Goal: Task Accomplishment & Management: Use online tool/utility

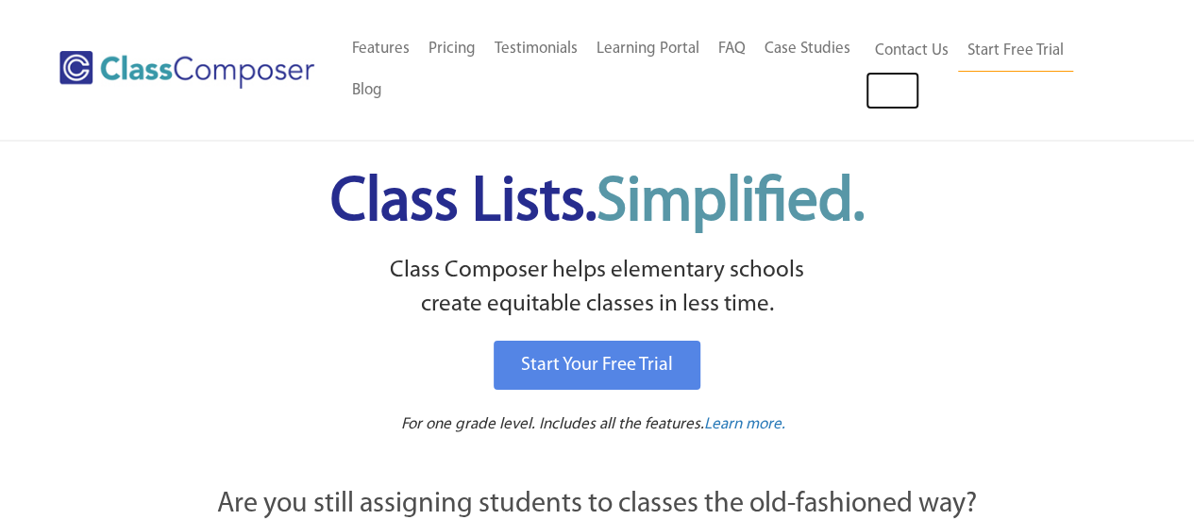
click at [899, 94] on link "Log In" at bounding box center [892, 91] width 54 height 38
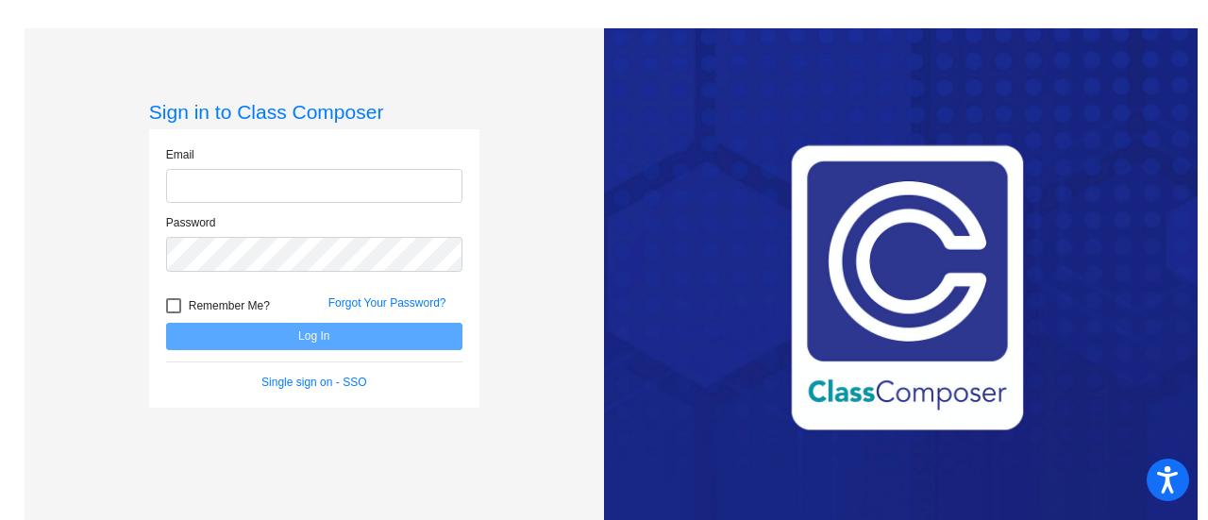
type input "[PERSON_NAME][EMAIL_ADDRESS][DOMAIN_NAME]"
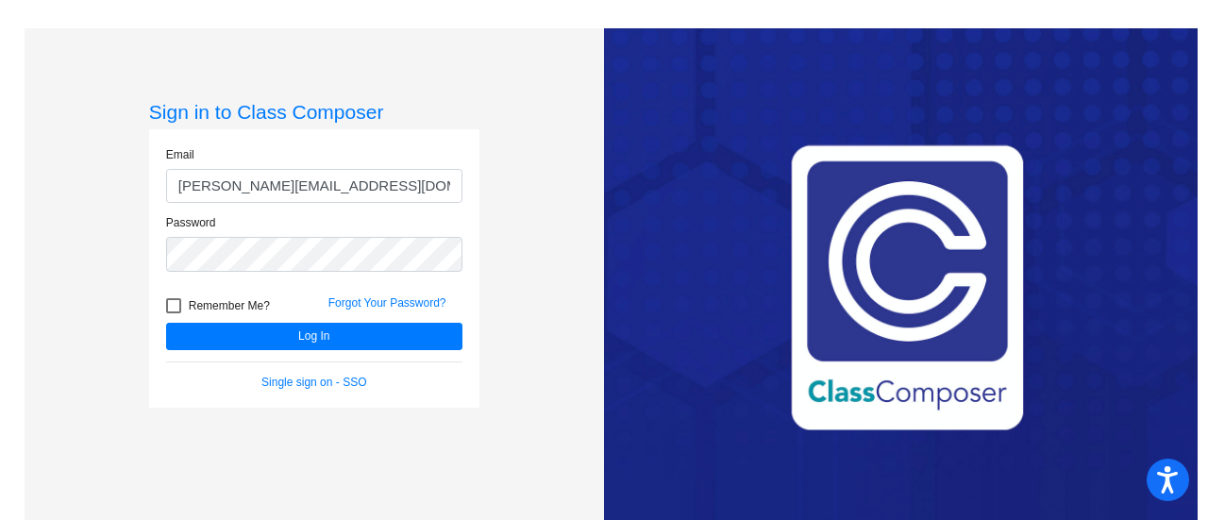
click at [375, 185] on input "[PERSON_NAME][EMAIL_ADDRESS][DOMAIN_NAME]" at bounding box center [314, 186] width 296 height 35
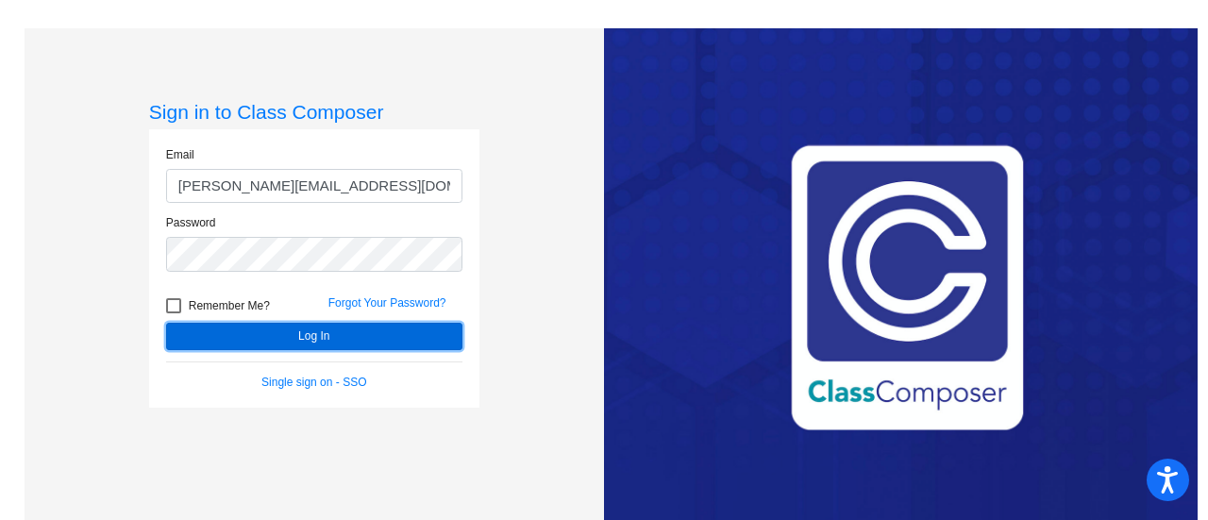
click at [227, 340] on button "Log In" at bounding box center [314, 336] width 296 height 27
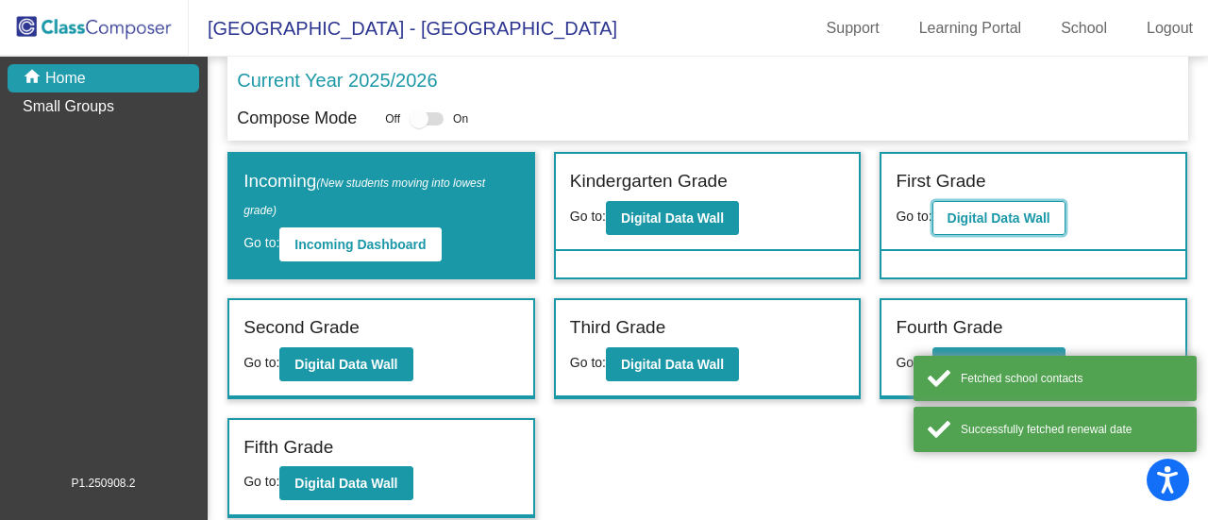
click at [995, 212] on b "Digital Data Wall" at bounding box center [999, 217] width 103 height 15
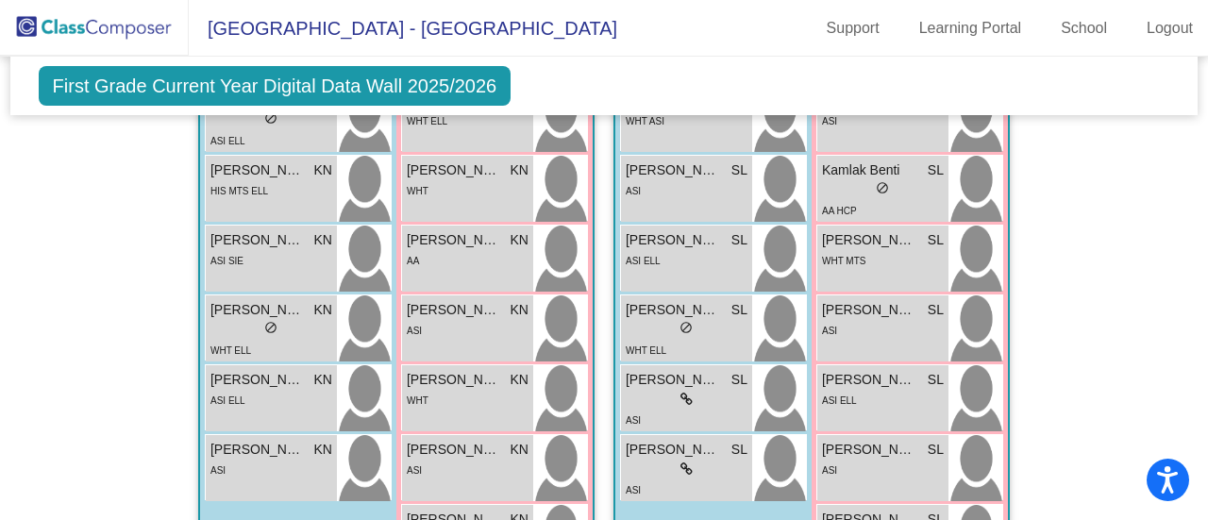
scroll to position [2671, 0]
click at [284, 258] on div "ASI SIE" at bounding box center [271, 259] width 122 height 20
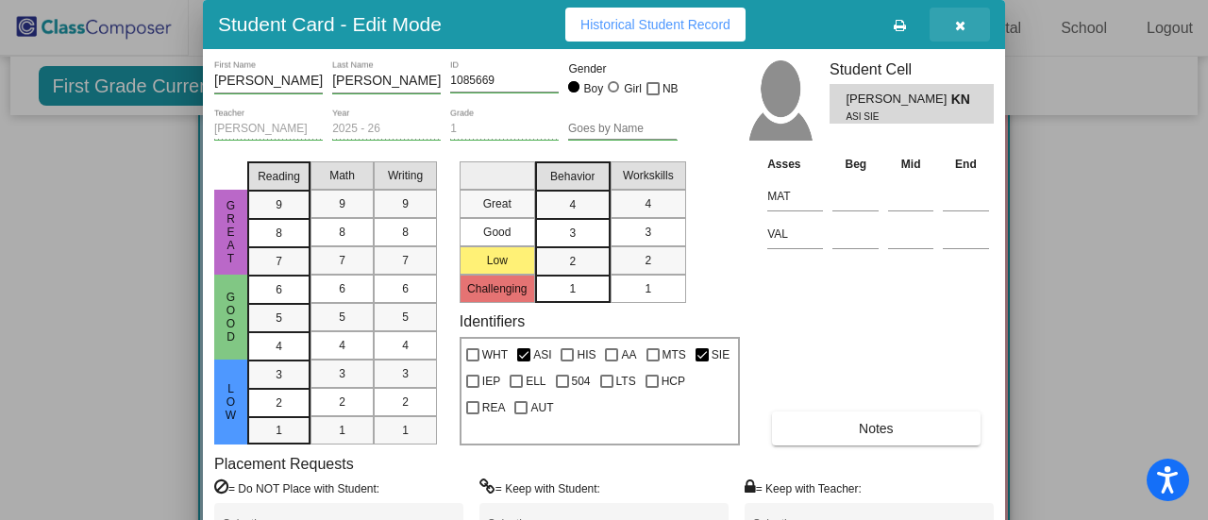
click at [957, 31] on icon "button" at bounding box center [960, 25] width 10 height 13
